Goal: Transaction & Acquisition: Purchase product/service

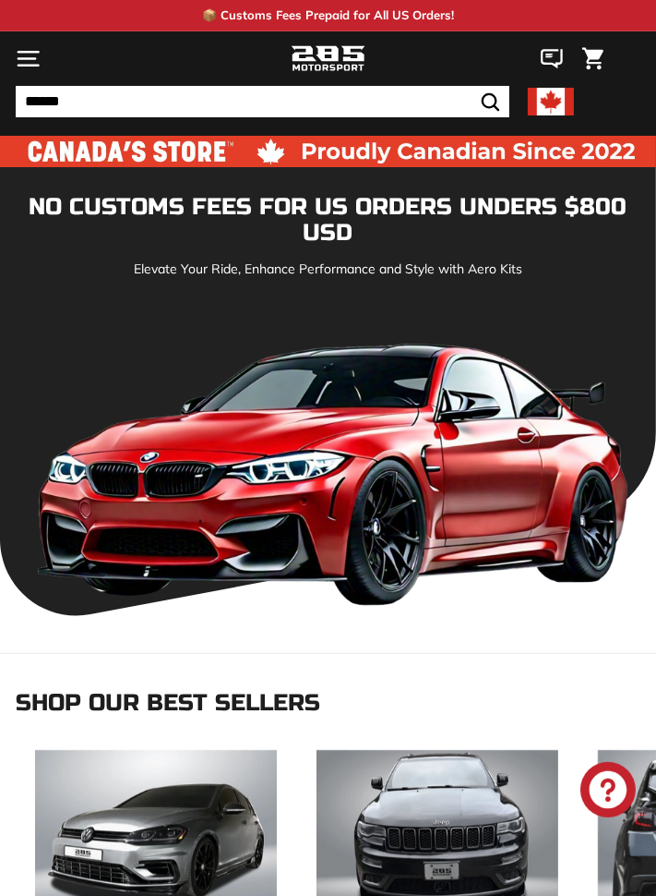
click at [59, 103] on input "Search" at bounding box center [263, 101] width 494 height 31
click at [135, 106] on input "Search" at bounding box center [263, 101] width 494 height 31
click at [105, 103] on input "Search" at bounding box center [263, 101] width 494 height 31
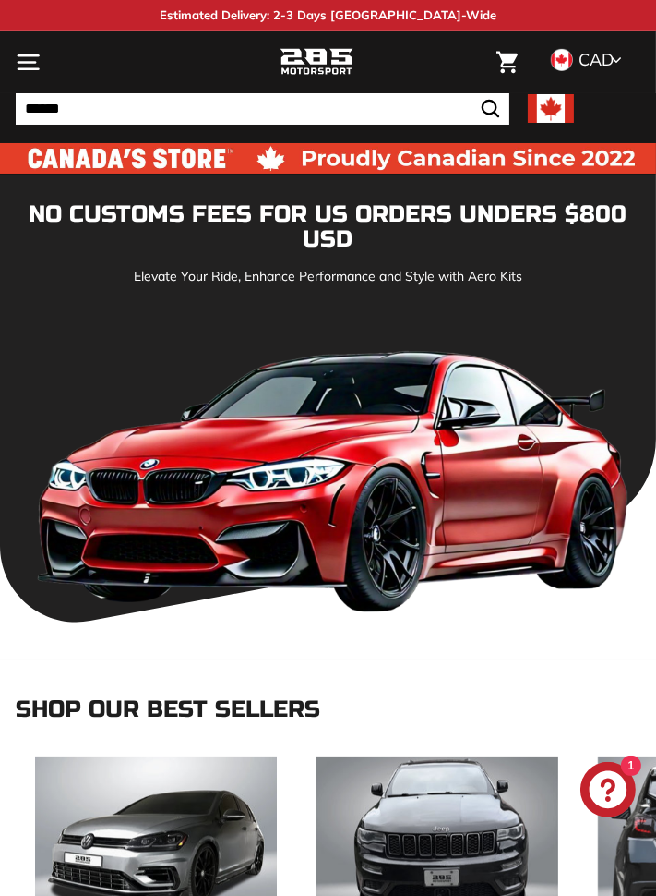
click at [111, 93] on input "Search" at bounding box center [263, 108] width 494 height 31
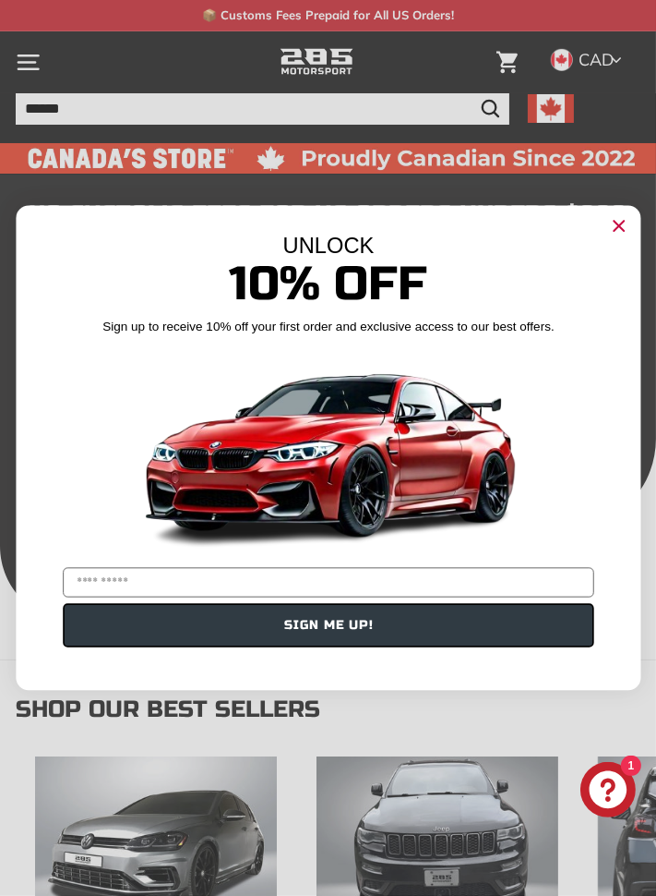
click at [78, 109] on div "Close dialog UNLOCK 10% Off Sign up to receive 10% off your first order and exc…" at bounding box center [328, 448] width 656 height 896
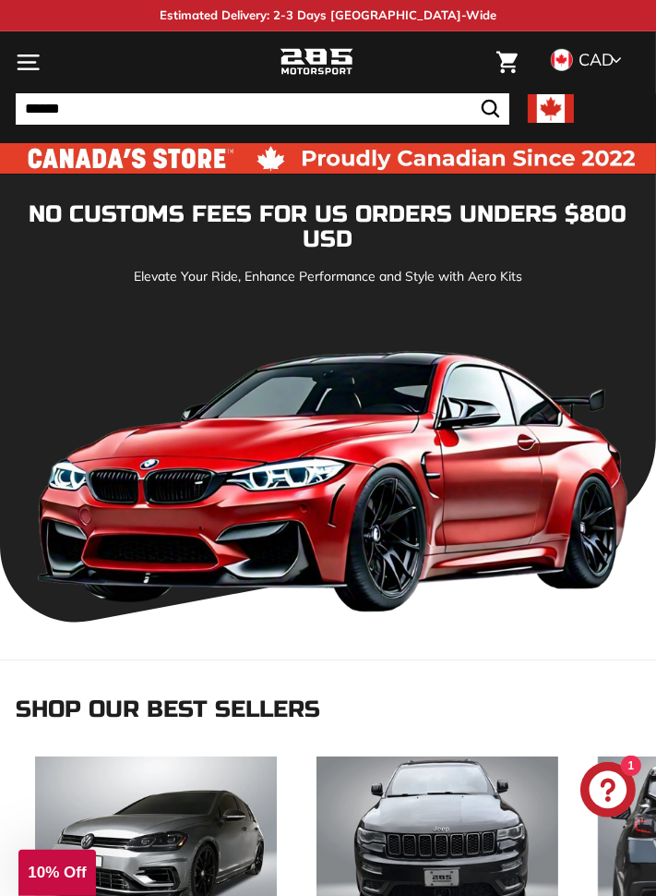
click at [39, 110] on input "Search" at bounding box center [263, 108] width 494 height 31
click at [32, 63] on icon ". . ." at bounding box center [28, 62] width 25 height 25
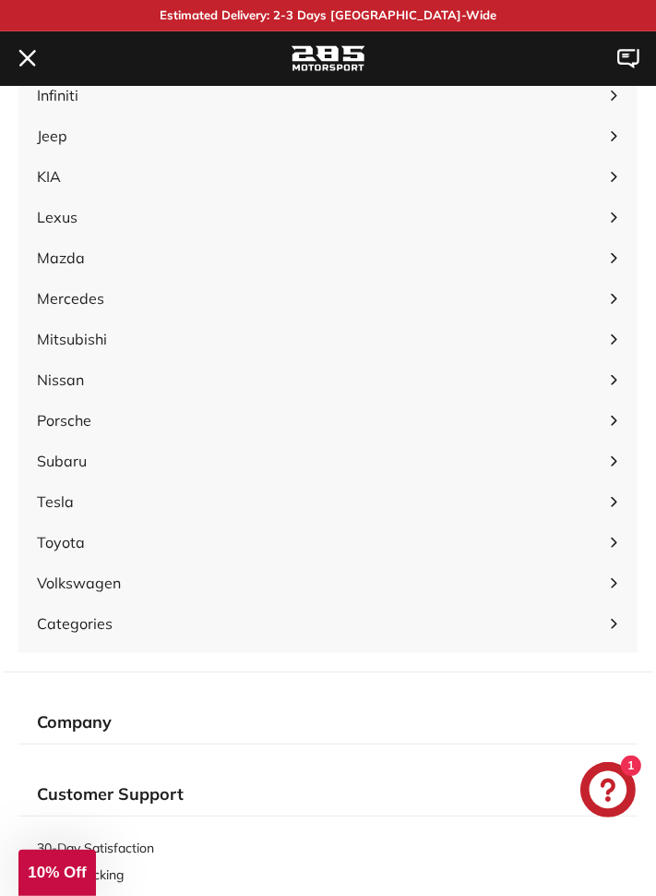
scroll to position [448, 0]
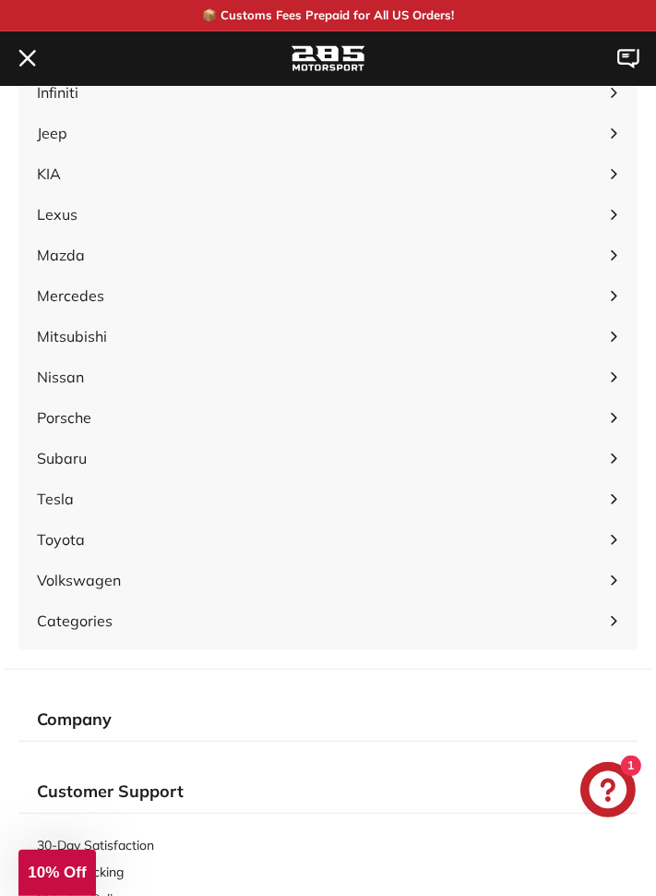
click at [53, 504] on span "Tesla" at bounding box center [318, 498] width 563 height 22
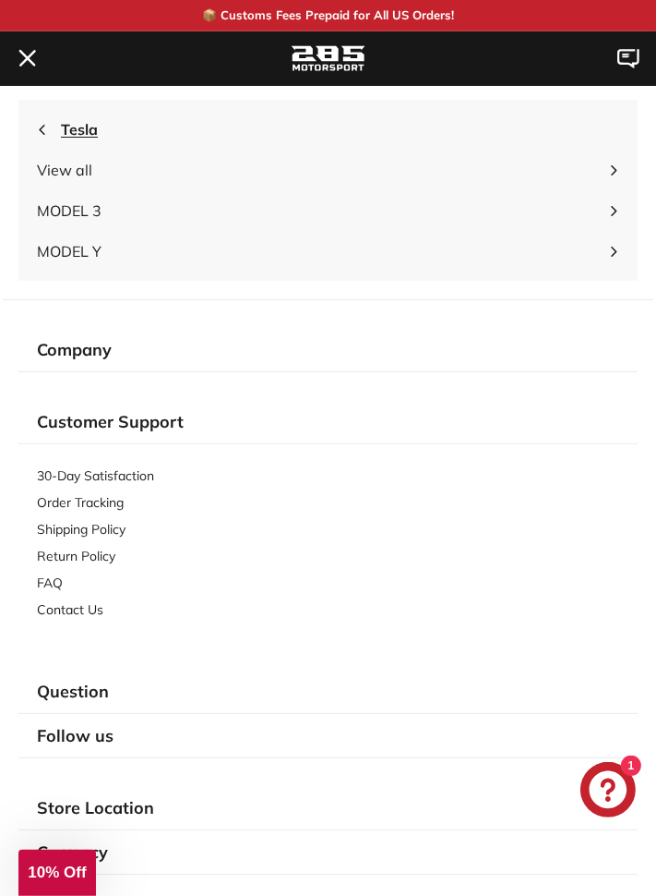
click at [54, 247] on span "MODEL Y" at bounding box center [318, 251] width 563 height 22
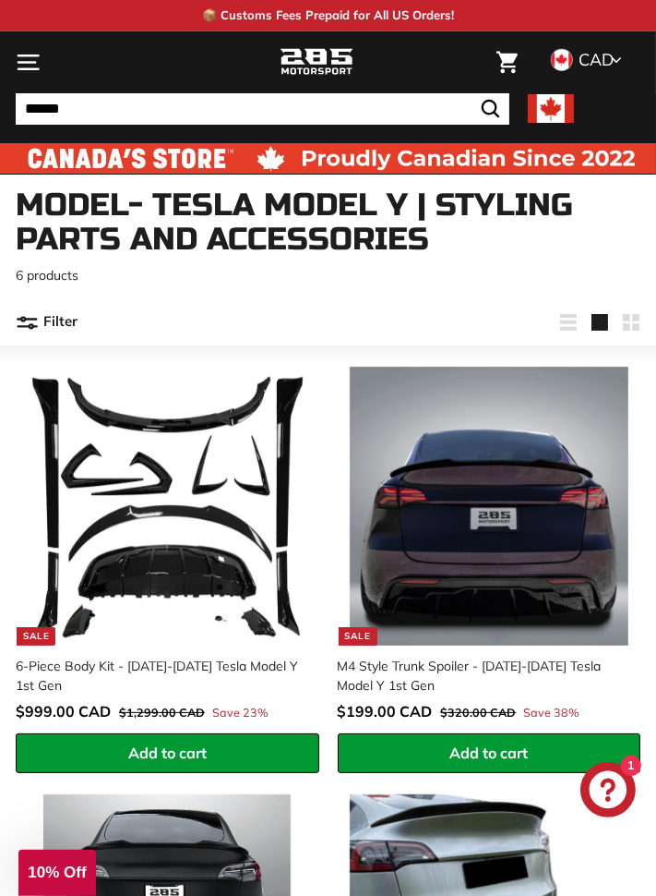
click at [570, 591] on img at bounding box center [489, 506] width 279 height 279
click at [36, 59] on icon ". . ." at bounding box center [28, 62] width 25 height 25
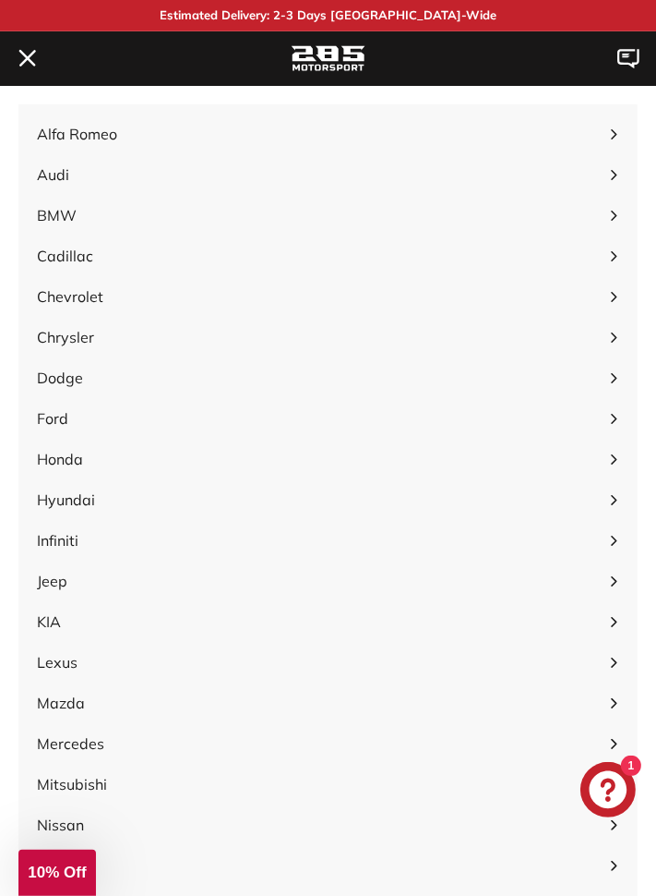
click at [56, 476] on span "Honda Expand submenu" at bounding box center [328, 459] width 620 height 41
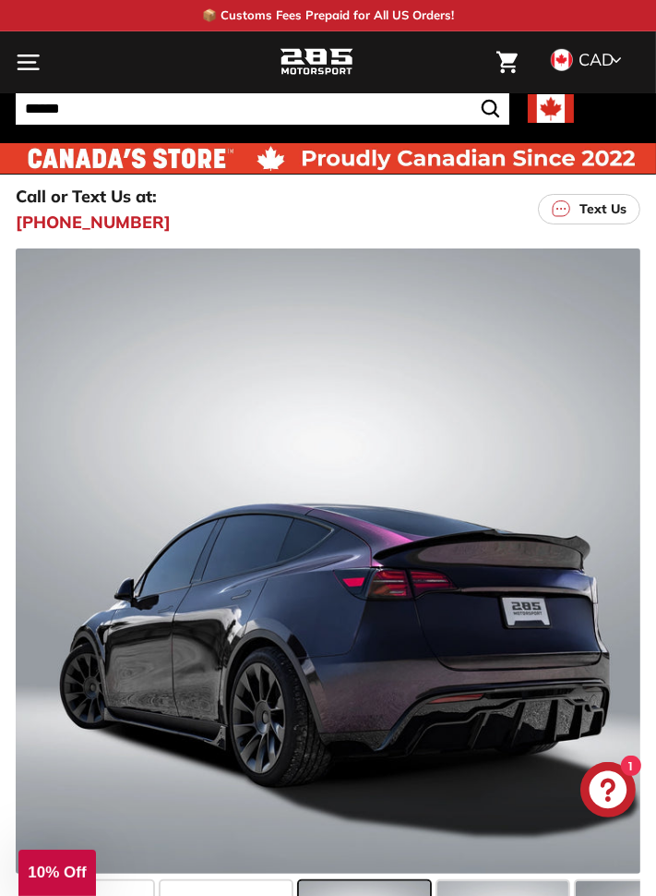
scroll to position [0, 309]
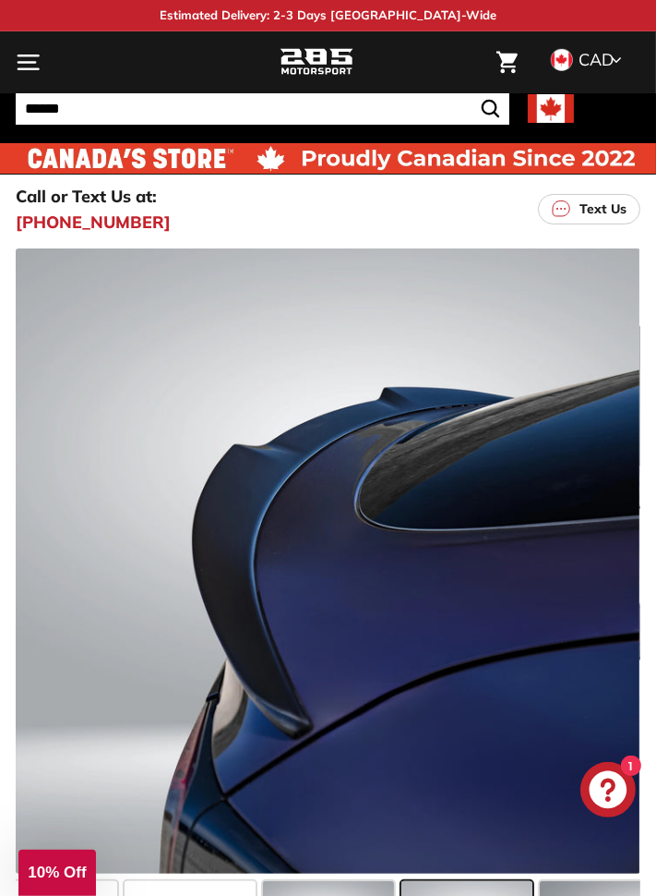
click at [555, 687] on div at bounding box center [327, 560] width 625 height 625
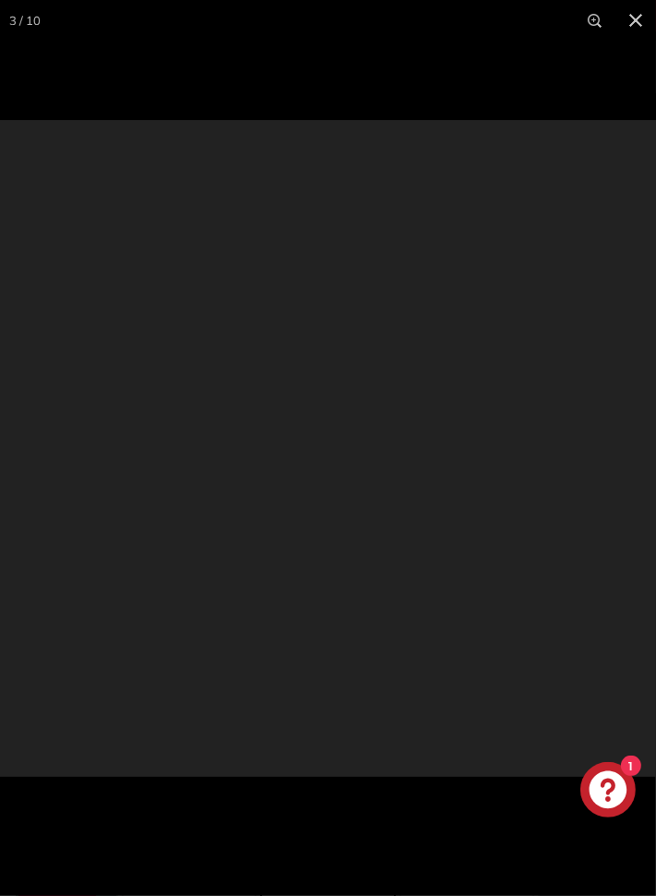
scroll to position [0, 31]
